Goal: Information Seeking & Learning: Learn about a topic

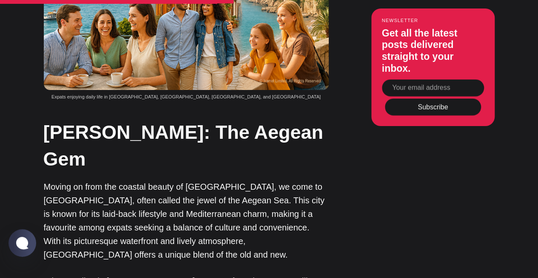
scroll to position [1620, 0]
click at [271, 180] on p "Moving on from the coastal beauty of [GEOGRAPHIC_DATA], we come to [GEOGRAPHIC_…" at bounding box center [186, 221] width 285 height 82
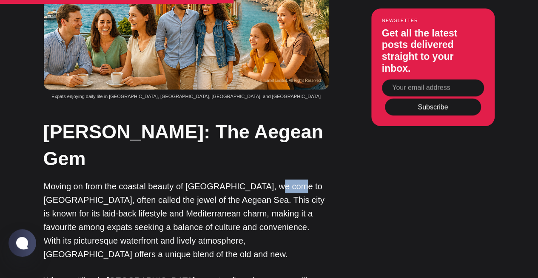
click at [271, 180] on p "Moving on from the coastal beauty of [GEOGRAPHIC_DATA], we come to [GEOGRAPHIC_…" at bounding box center [186, 221] width 285 height 82
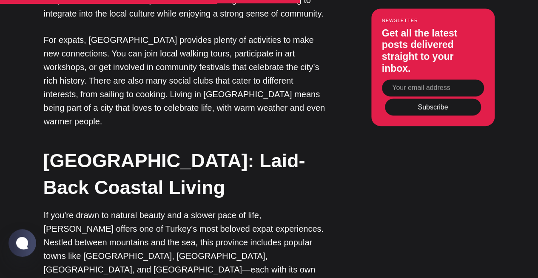
scroll to position [1971, 0]
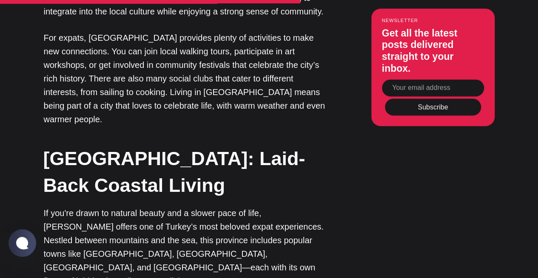
click at [280, 207] on p "If you're drawn to natural beauty and a slower pace of life, [PERSON_NAME] offe…" at bounding box center [186, 248] width 285 height 82
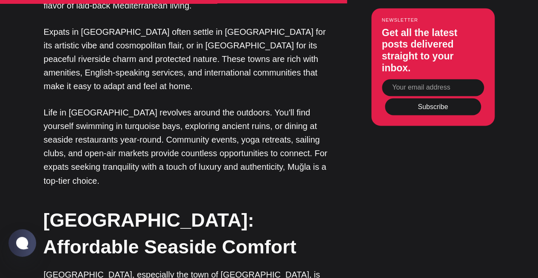
scroll to position [2250, 0]
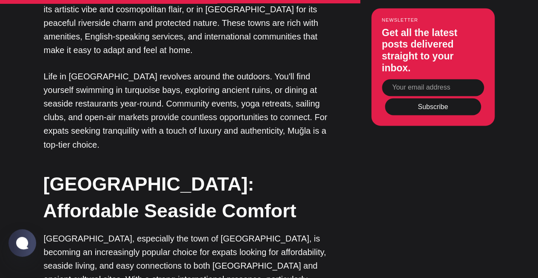
scroll to position [2286, 0]
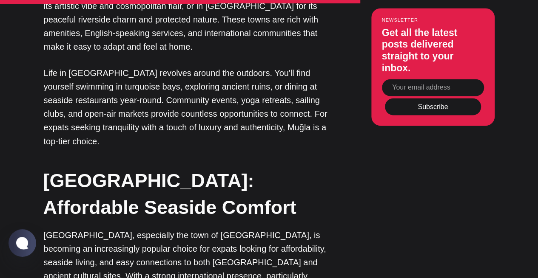
click at [52, 228] on p "[GEOGRAPHIC_DATA], especially the town of [GEOGRAPHIC_DATA], is becoming an inc…" at bounding box center [186, 269] width 285 height 82
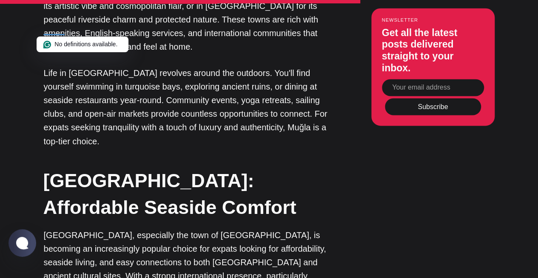
click at [52, 228] on p "[GEOGRAPHIC_DATA], especially the town of [GEOGRAPHIC_DATA], is becoming an inc…" at bounding box center [186, 269] width 285 height 82
click at [172, 228] on p "[GEOGRAPHIC_DATA], especially the town of [GEOGRAPHIC_DATA], is becoming an inc…" at bounding box center [186, 269] width 285 height 82
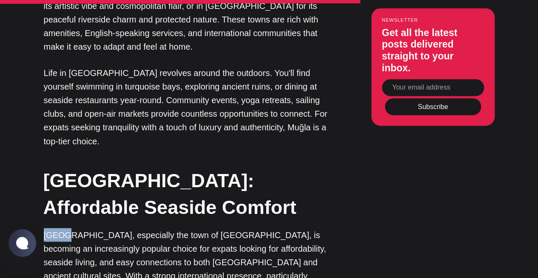
click at [172, 228] on p "[GEOGRAPHIC_DATA], especially the town of [GEOGRAPHIC_DATA], is becoming an inc…" at bounding box center [186, 269] width 285 height 82
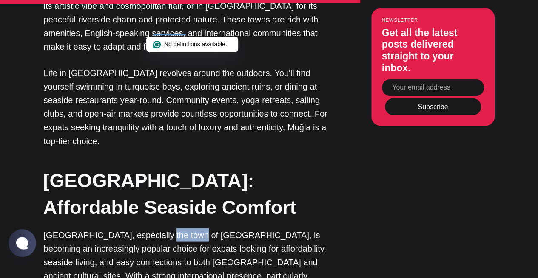
copy p "Kuşadası"
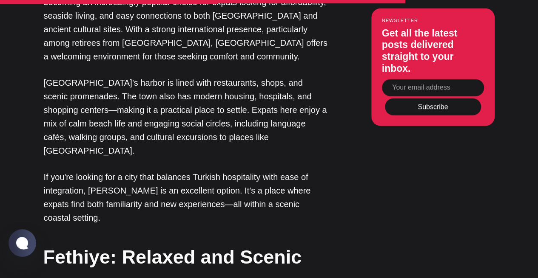
scroll to position [2535, 0]
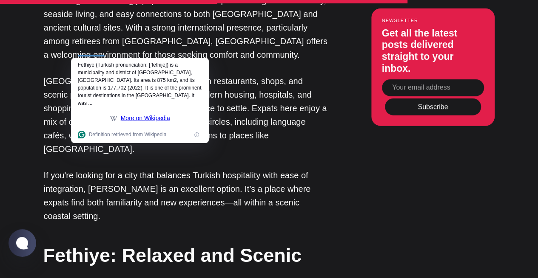
copy p "Fethiye"
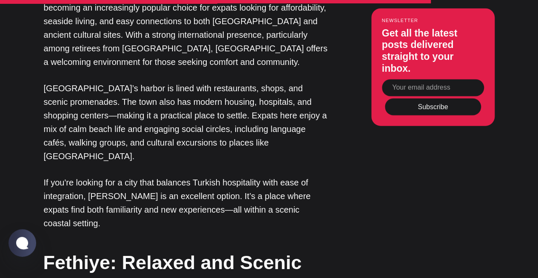
scroll to position [2509, 0]
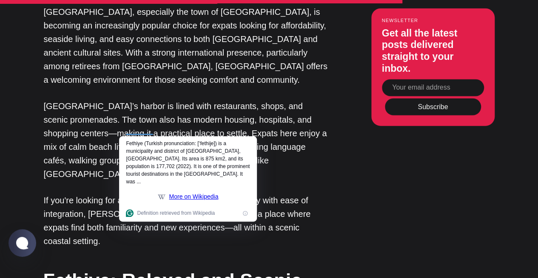
copy p "Fethiye"
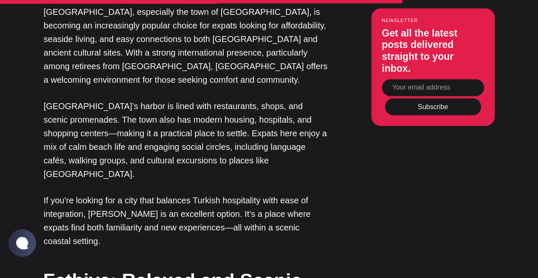
drag, startPoint x: 44, startPoint y: 145, endPoint x: 128, endPoint y: 142, distance: 84.7
copy p "[GEOGRAPHIC_DATA] and [GEOGRAPHIC_DATA]"
